Goal: Information Seeking & Learning: Learn about a topic

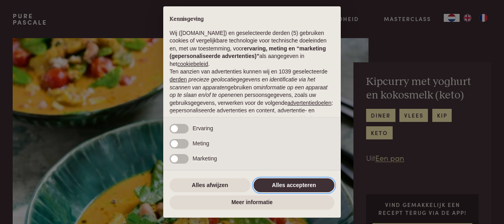
click at [295, 187] on button "Alles accepteren" at bounding box center [294, 185] width 81 height 14
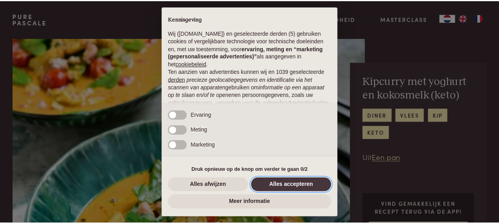
scroll to position [95, 0]
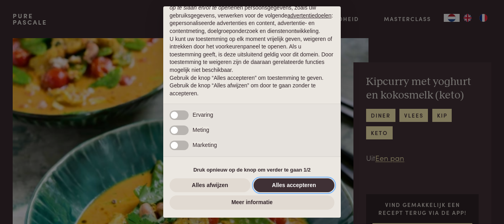
click at [289, 183] on button "Alles accepteren" at bounding box center [294, 185] width 81 height 14
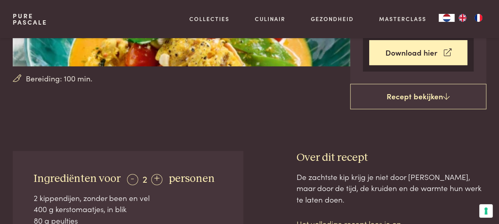
scroll to position [159, 0]
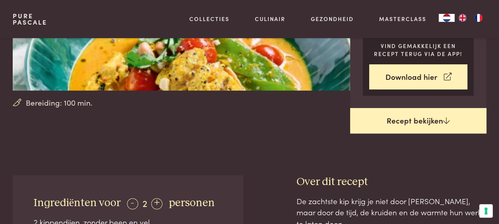
click at [403, 118] on link "Recept bekijken" at bounding box center [418, 120] width 136 height 25
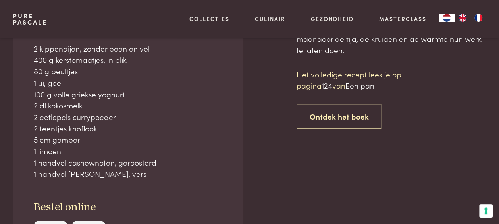
scroll to position [332, 0]
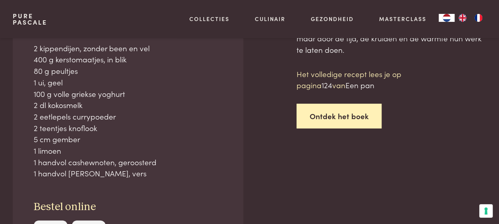
click at [349, 106] on link "Ontdek het boek" at bounding box center [338, 116] width 85 height 25
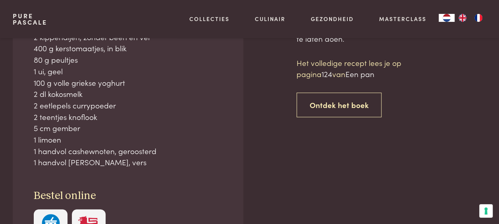
scroll to position [307, 0]
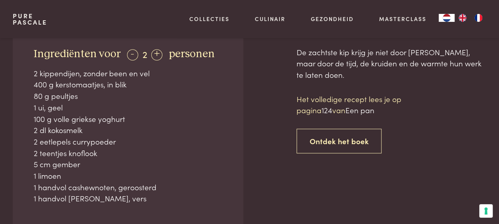
scroll to position [332, 0]
